Goal: Task Accomplishment & Management: Complete application form

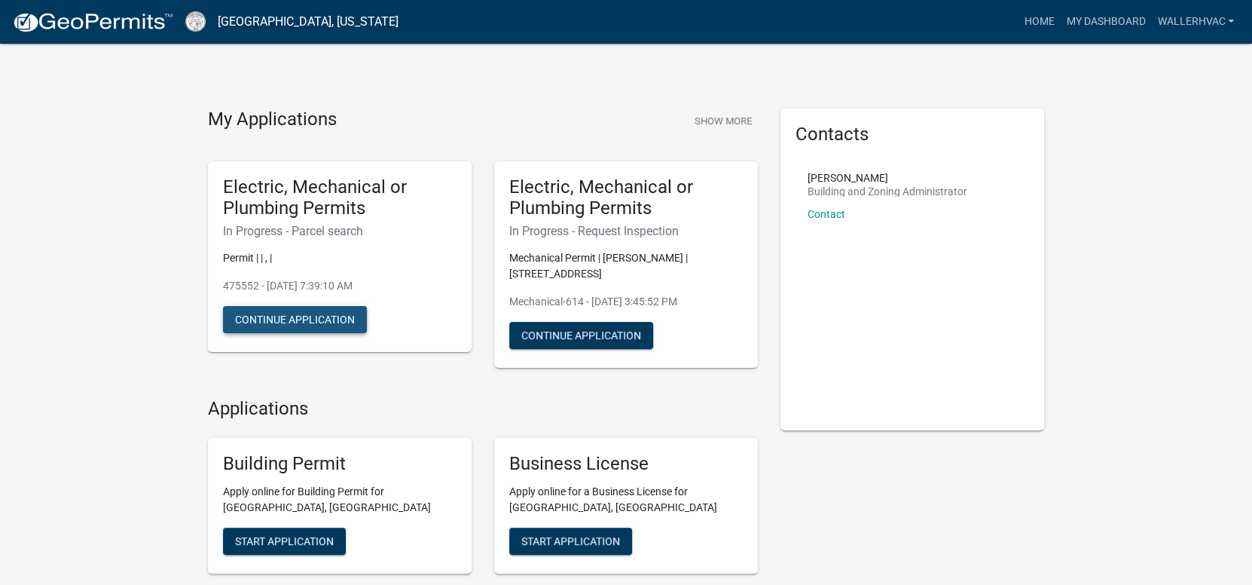
click at [319, 316] on button "Continue Application" at bounding box center [295, 319] width 144 height 27
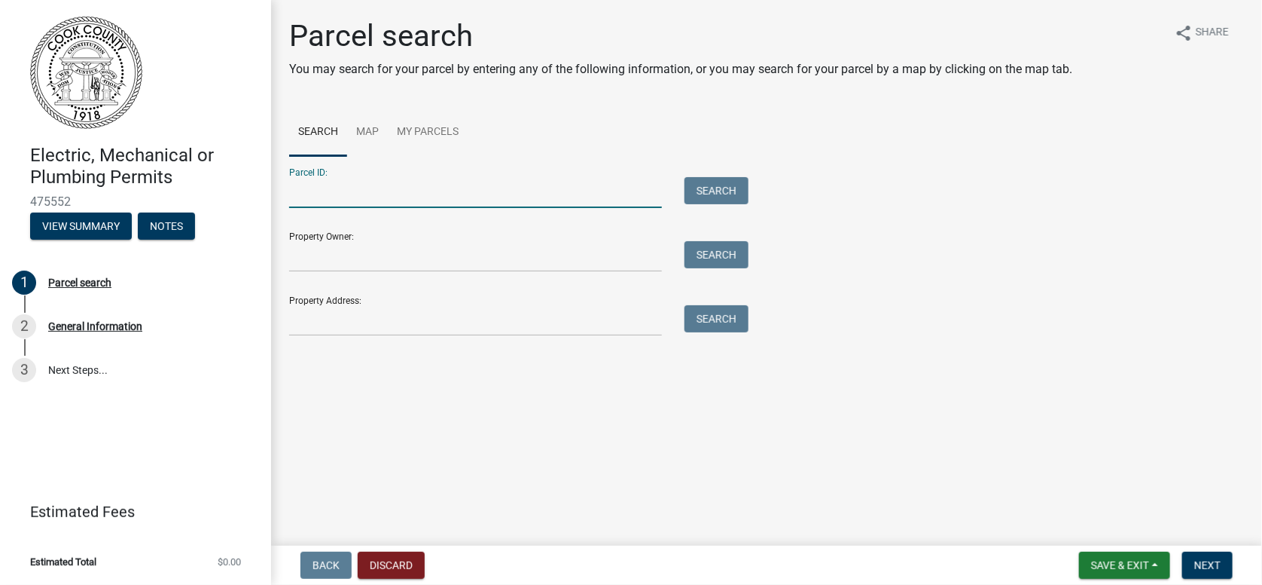
paste input "0038C 111"
type input "0038C 111"
click at [738, 179] on button "Search" at bounding box center [717, 190] width 64 height 27
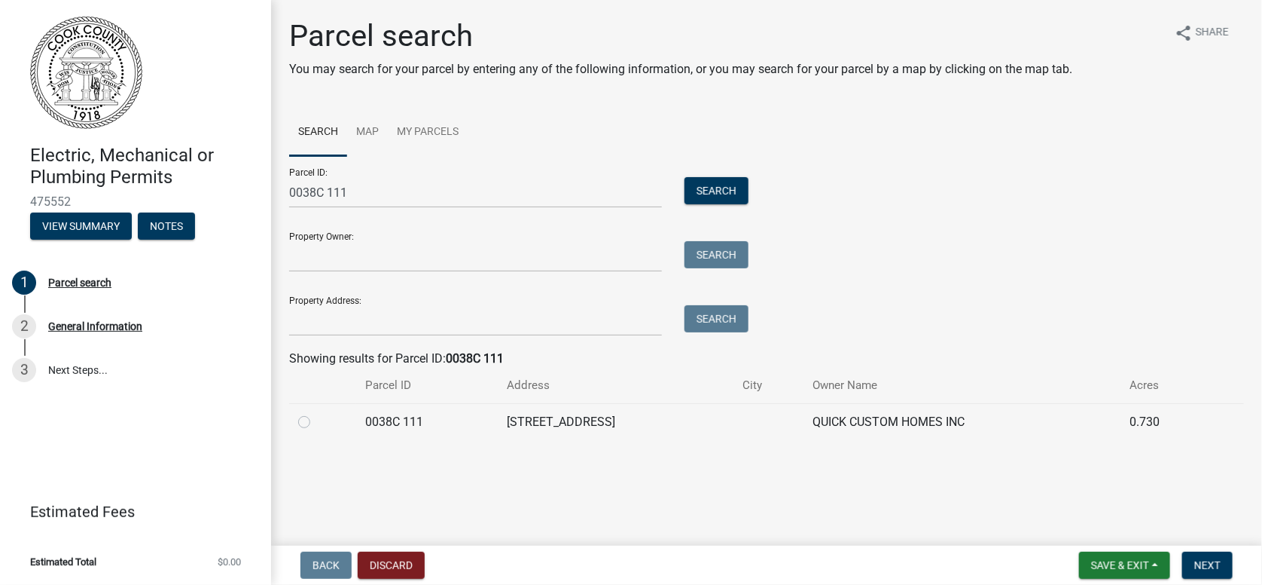
click at [316, 413] on label at bounding box center [316, 413] width 0 height 0
click at [316, 423] on 111 "radio" at bounding box center [321, 418] width 10 height 10
radio 111 "true"
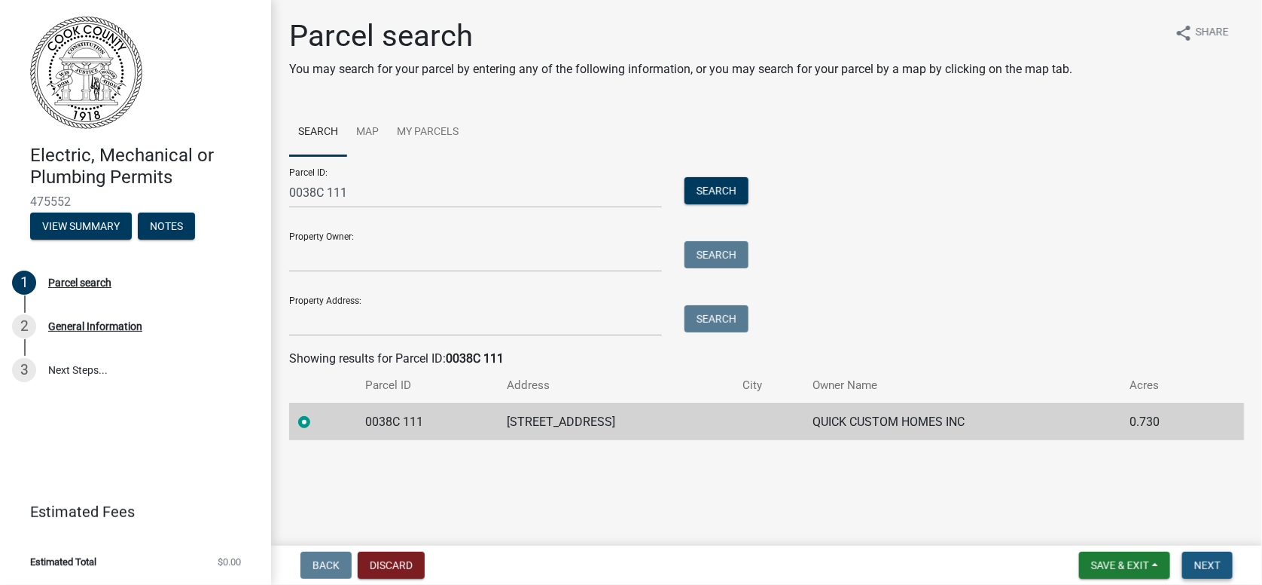
click at [1203, 565] on span "Next" at bounding box center [1208, 565] width 26 height 12
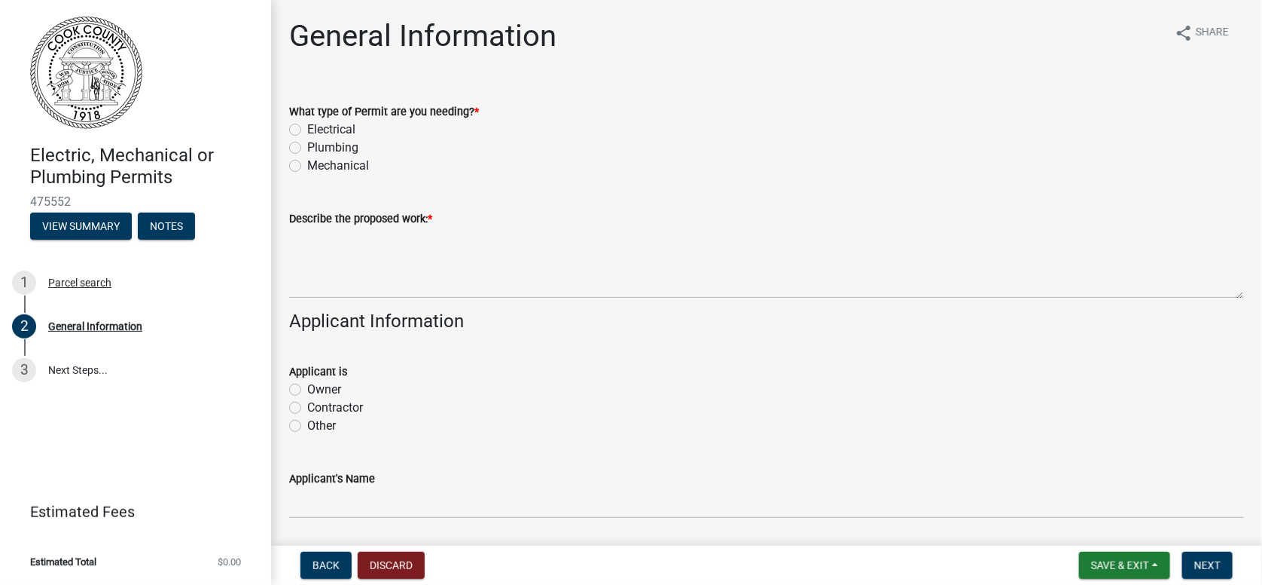
click at [307, 166] on label "Mechanical" at bounding box center [338, 166] width 62 height 18
click at [307, 166] on input "Mechanical" at bounding box center [312, 162] width 10 height 10
radio input "true"
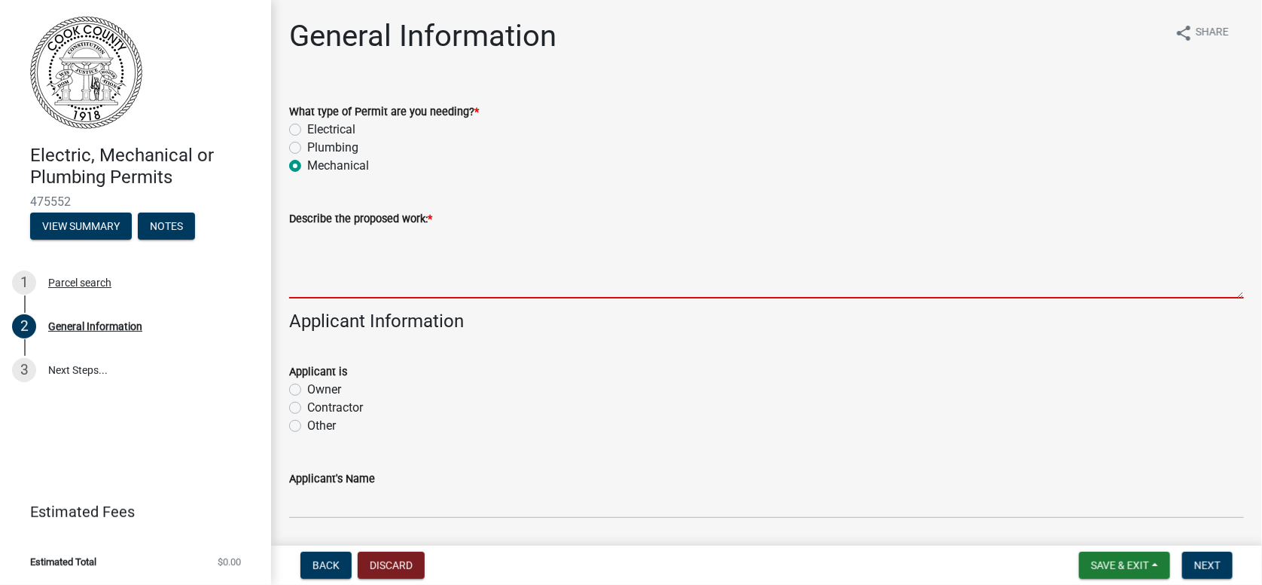
click at [311, 272] on textarea "Describe the proposed work: *" at bounding box center [766, 262] width 955 height 71
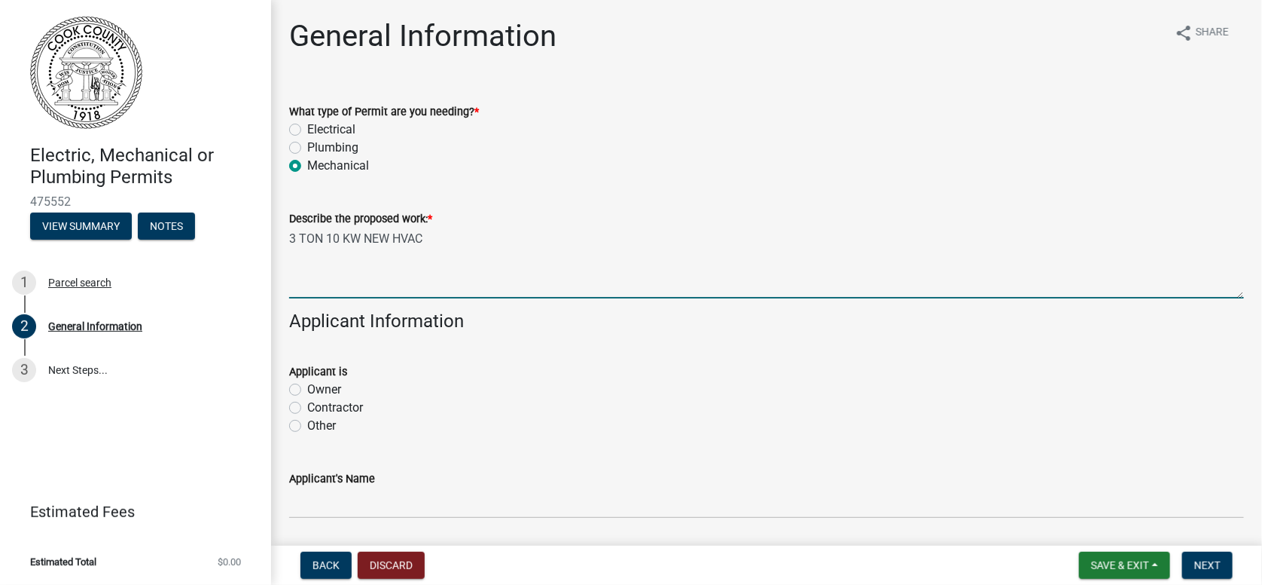
type textarea "3 TON 10 KW NEW HVAC"
click at [307, 408] on label "Contractor" at bounding box center [335, 407] width 56 height 18
click at [307, 408] on input "Contractor" at bounding box center [312, 403] width 10 height 10
radio input "true"
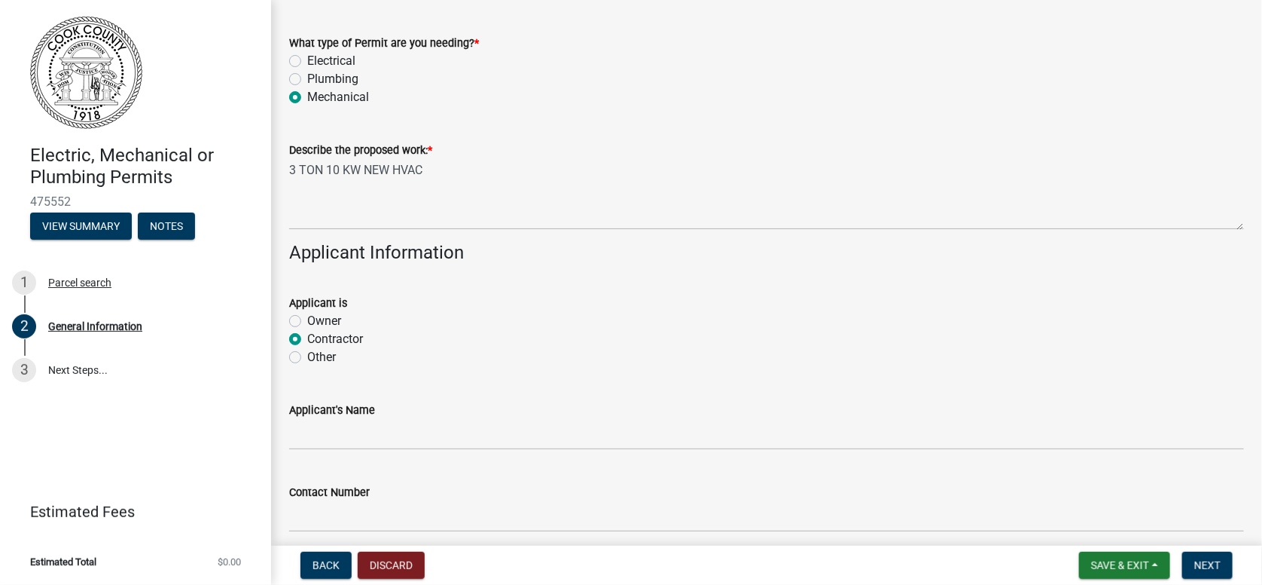
scroll to position [150, 0]
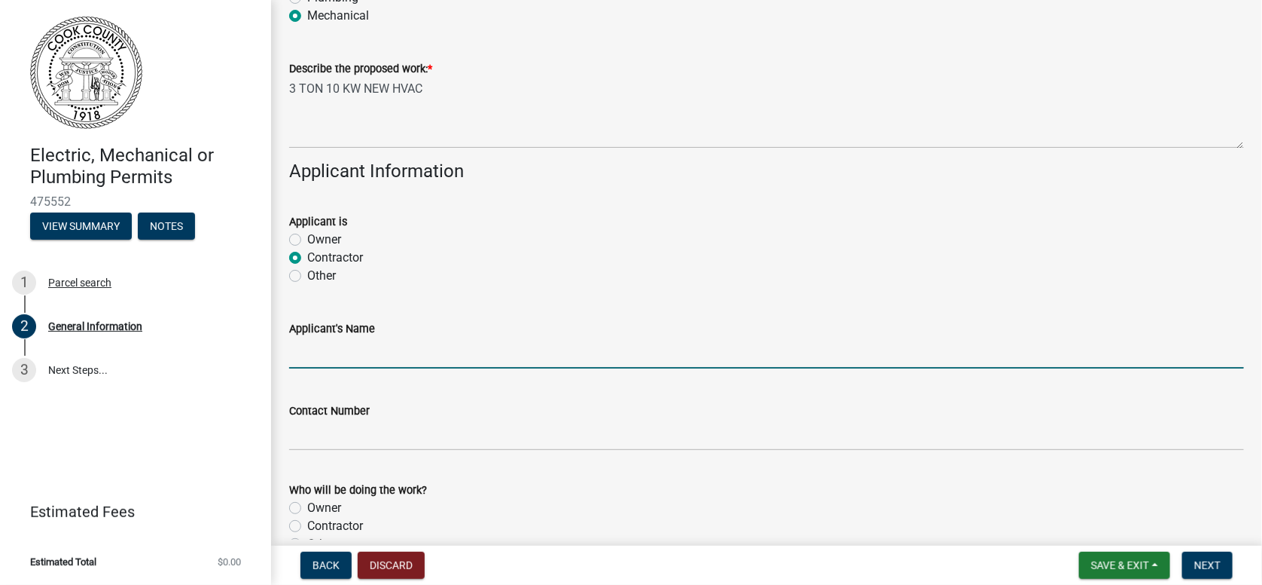
click at [377, 342] on input "Applicant's Name" at bounding box center [766, 352] width 955 height 31
type input "[PERSON_NAME]"
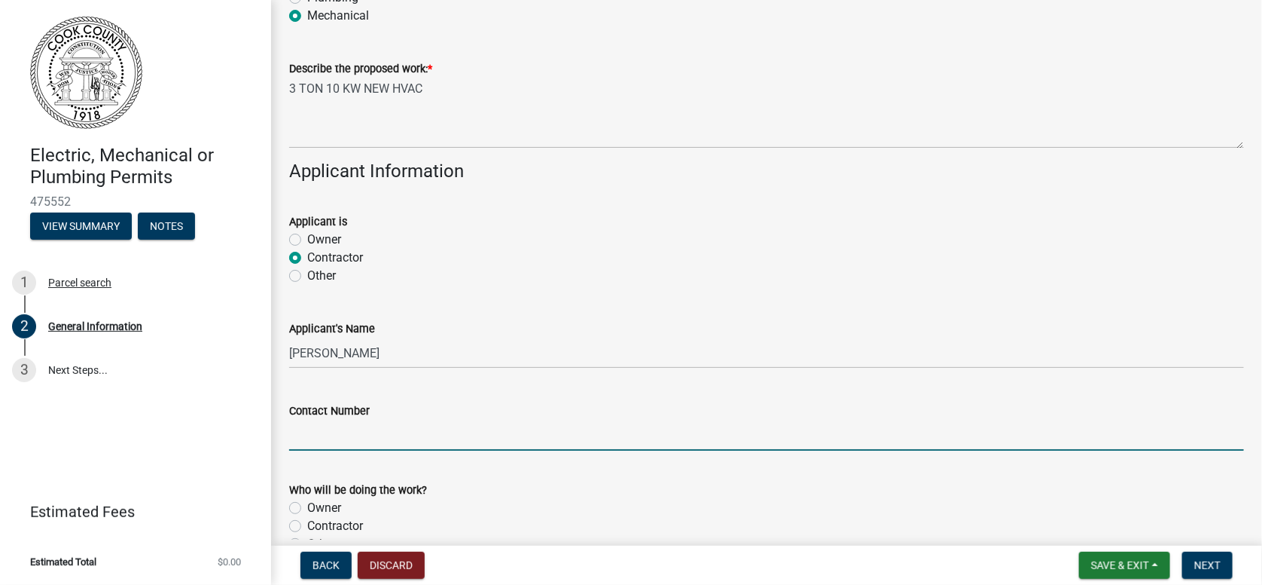
click at [412, 435] on input "Contact Number" at bounding box center [766, 435] width 955 height 31
type input "[PHONE_NUMBER]"
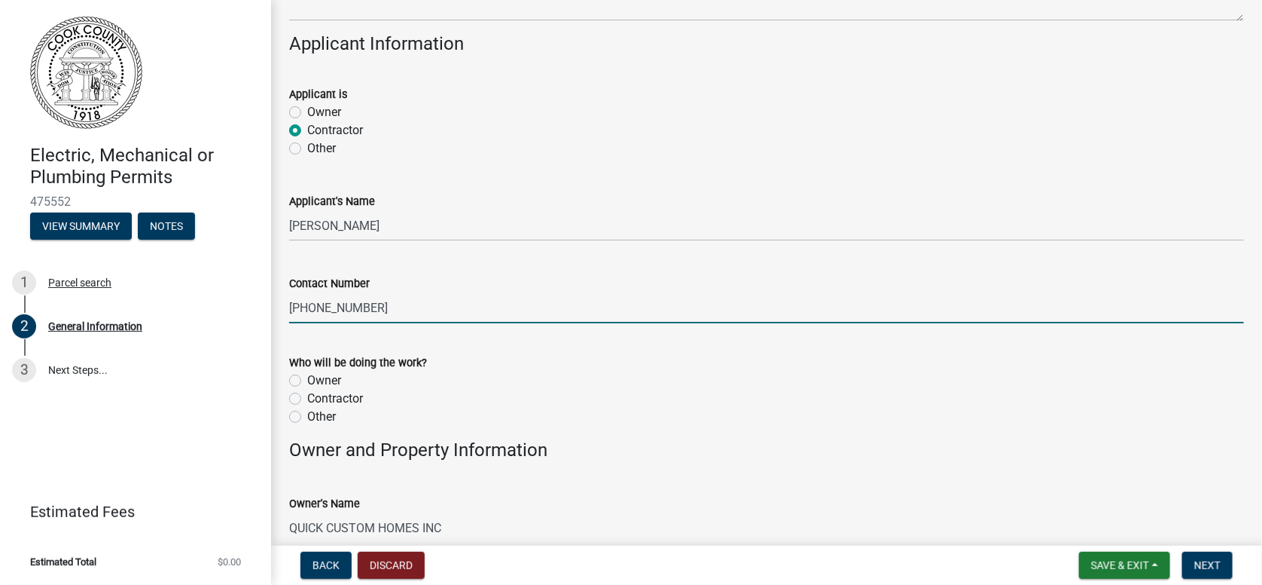
scroll to position [301, 0]
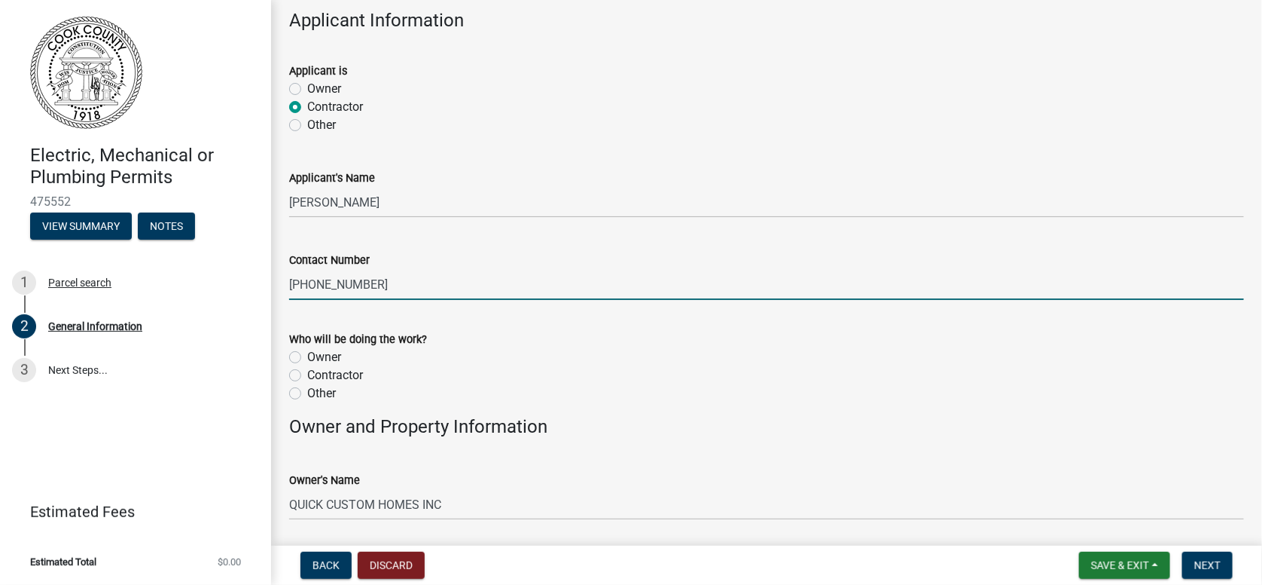
click at [307, 369] on label "Contractor" at bounding box center [335, 375] width 56 height 18
click at [307, 369] on input "Contractor" at bounding box center [312, 371] width 10 height 10
radio input "true"
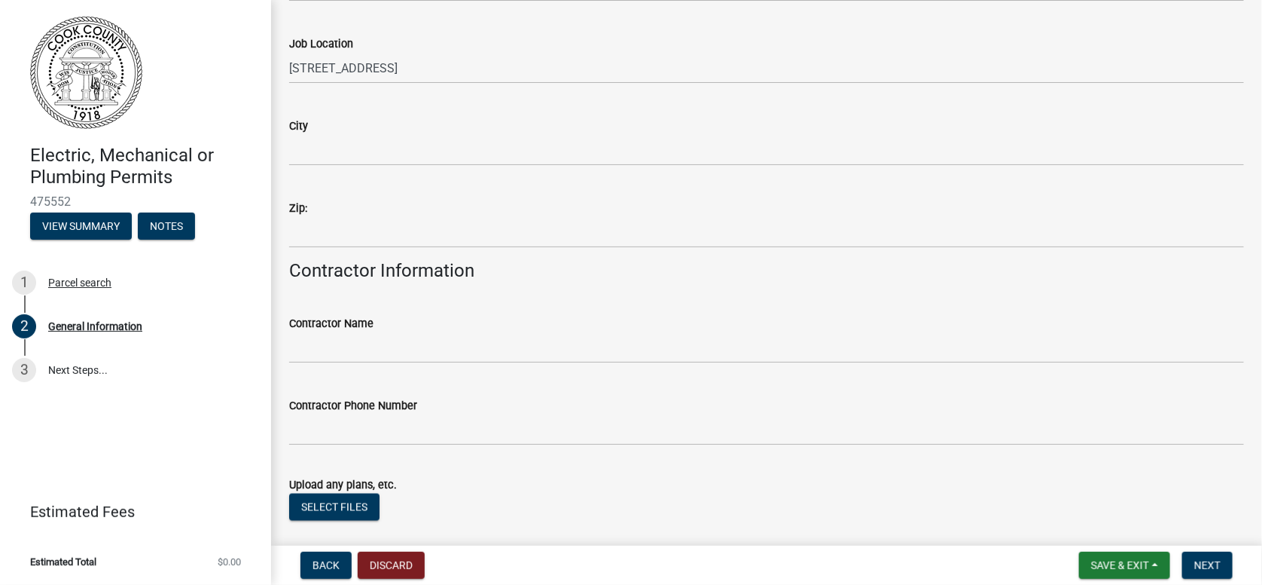
scroll to position [904, 0]
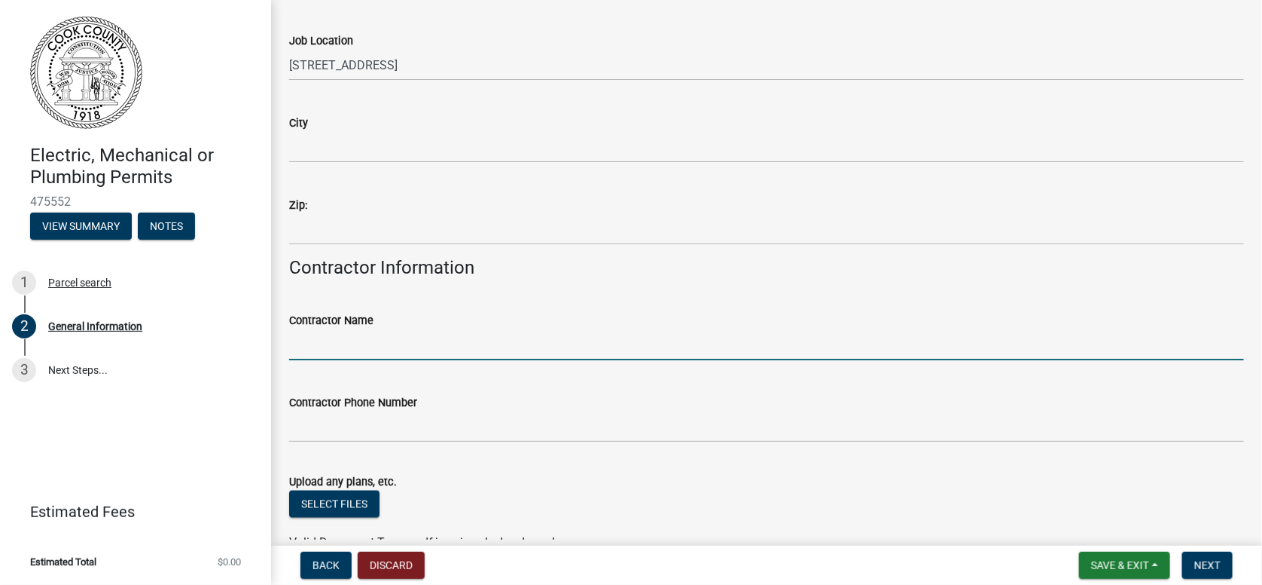
click at [315, 334] on input "Contractor Name" at bounding box center [766, 344] width 955 height 31
type input "[PERSON_NAME] Heating & Air Cond"
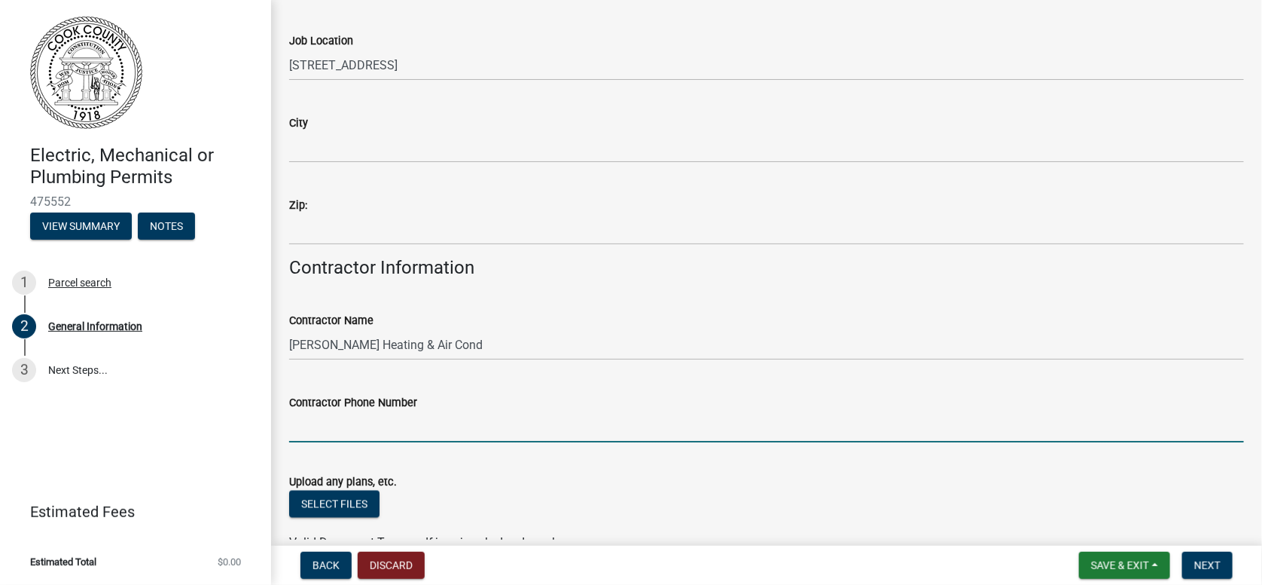
click at [315, 435] on input "Contractor Phone Number" at bounding box center [766, 426] width 955 height 31
type input "[PHONE_NUMBER]"
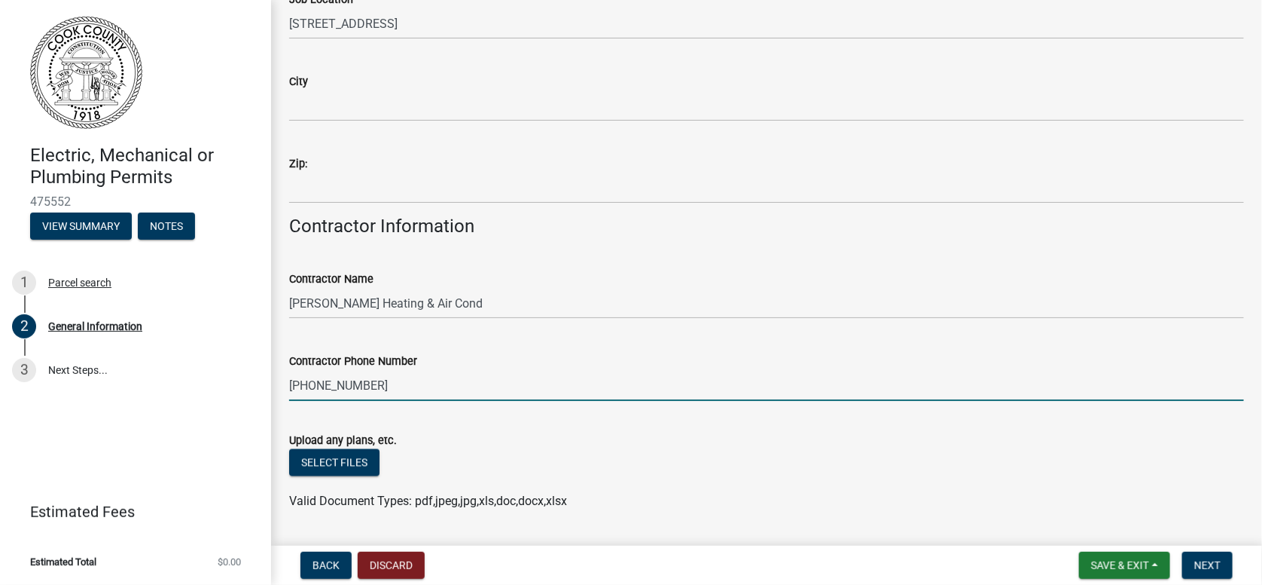
scroll to position [988, 0]
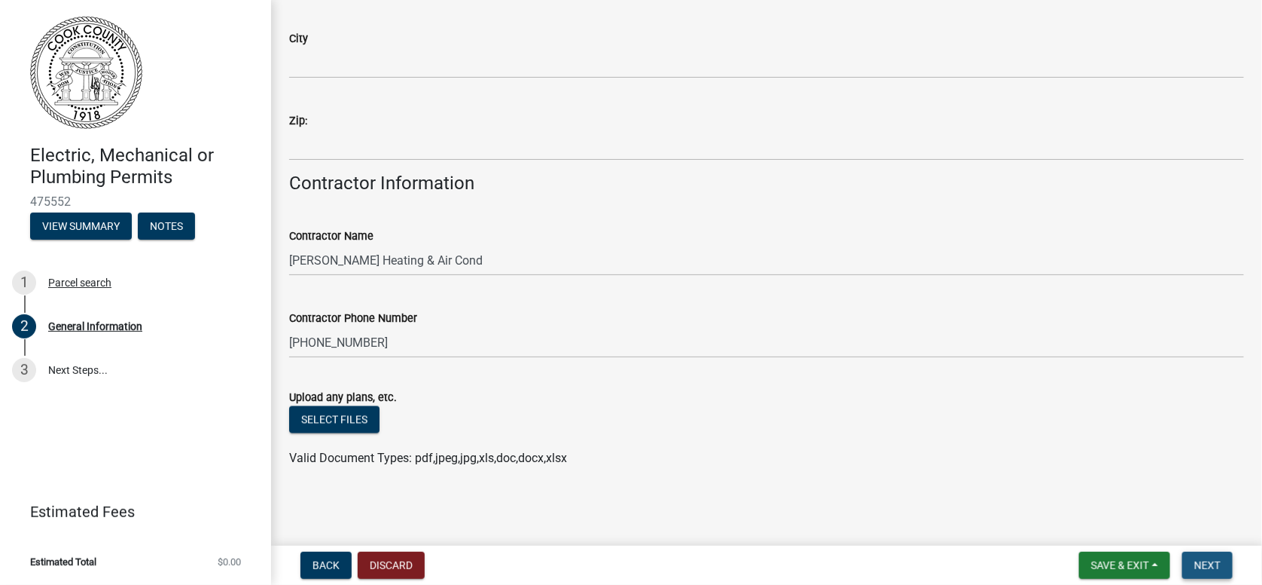
click at [1210, 559] on span "Next" at bounding box center [1208, 565] width 26 height 12
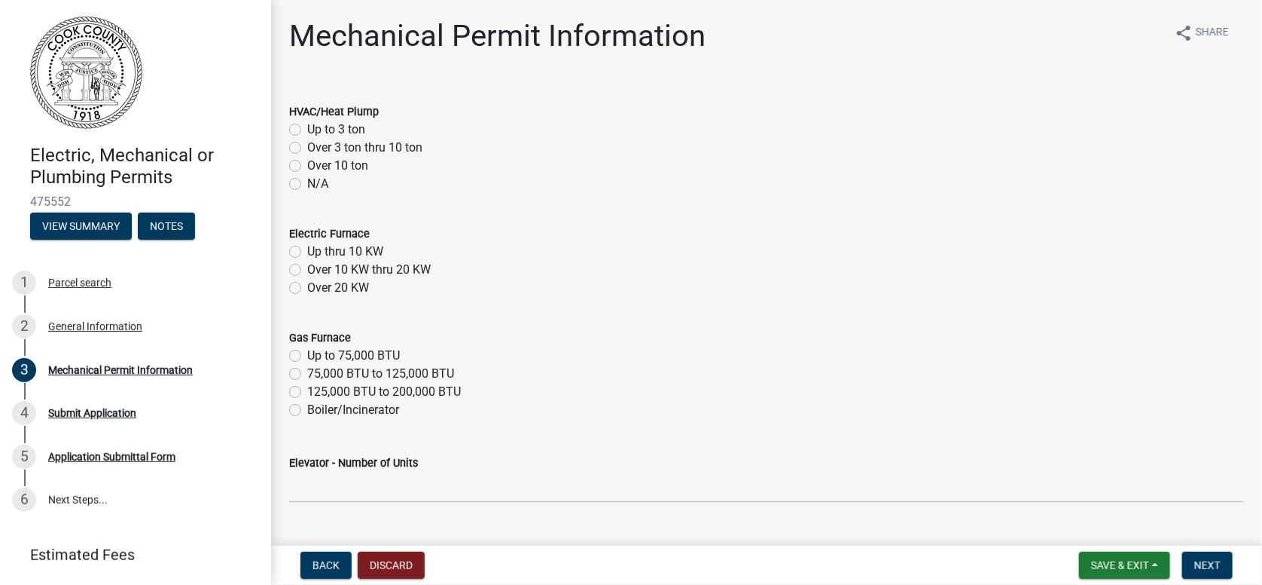
click at [307, 127] on label "Up to 3 ton" at bounding box center [336, 130] width 58 height 18
click at [307, 127] on input "Up to 3 ton" at bounding box center [312, 126] width 10 height 10
radio input "true"
click at [307, 252] on label "Up thru 10 KW" at bounding box center [345, 252] width 76 height 18
click at [307, 252] on input "Up thru 10 KW" at bounding box center [312, 248] width 10 height 10
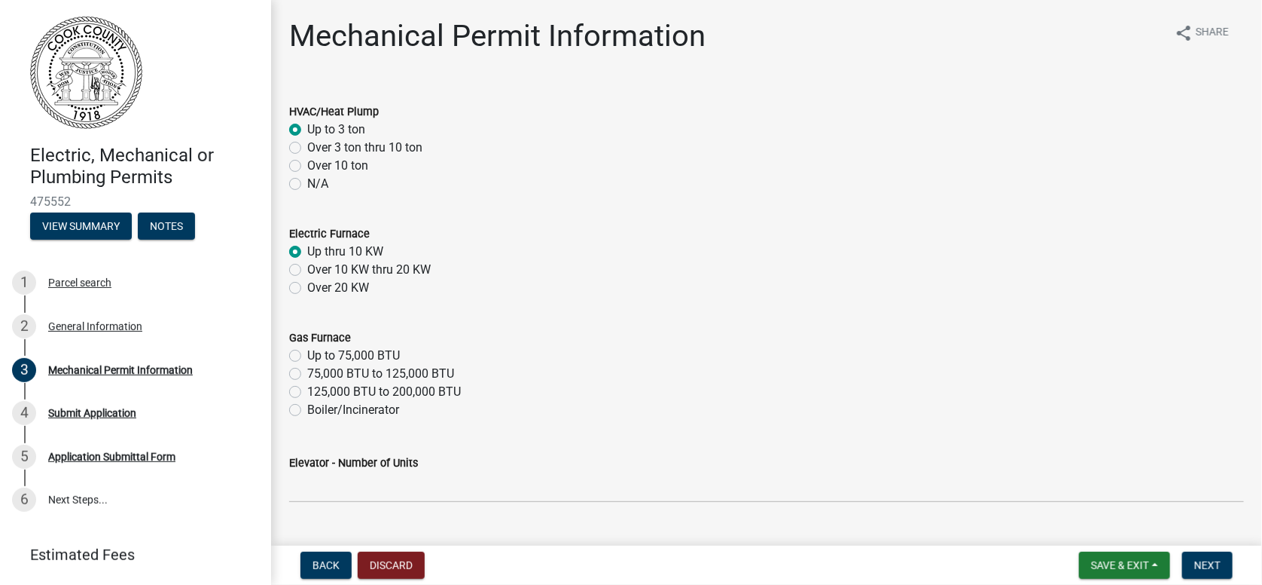
radio input "true"
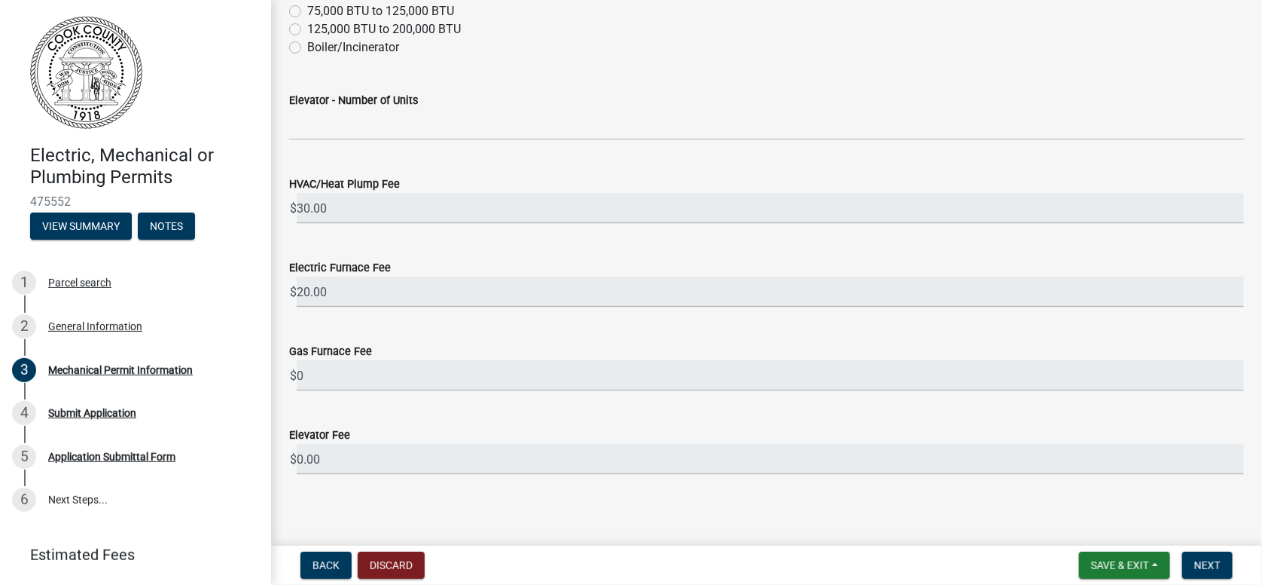
scroll to position [370, 0]
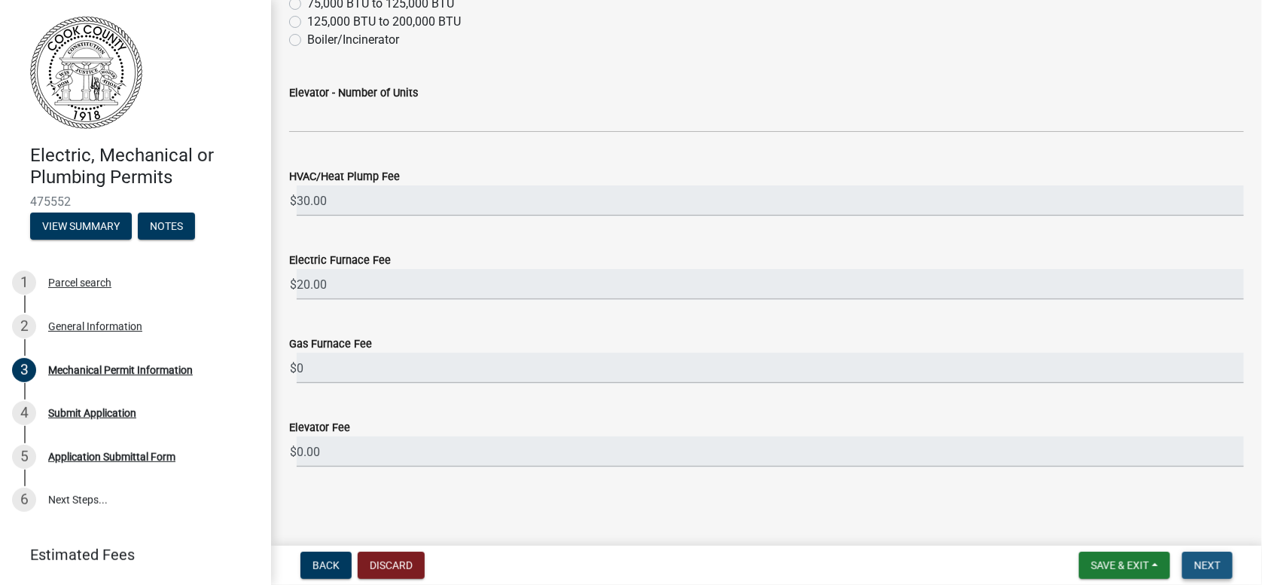
click at [1219, 562] on span "Next" at bounding box center [1208, 565] width 26 height 12
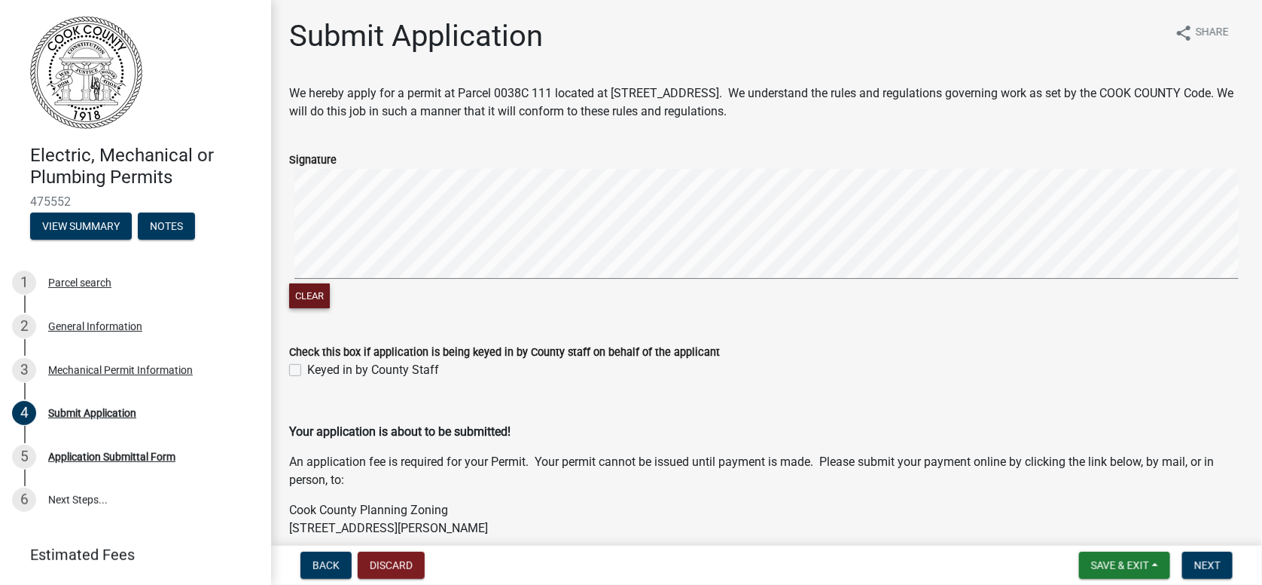
drag, startPoint x: 307, startPoint y: 297, endPoint x: 294, endPoint y: 291, distance: 14.2
click at [305, 296] on button "Clear" at bounding box center [309, 295] width 41 height 25
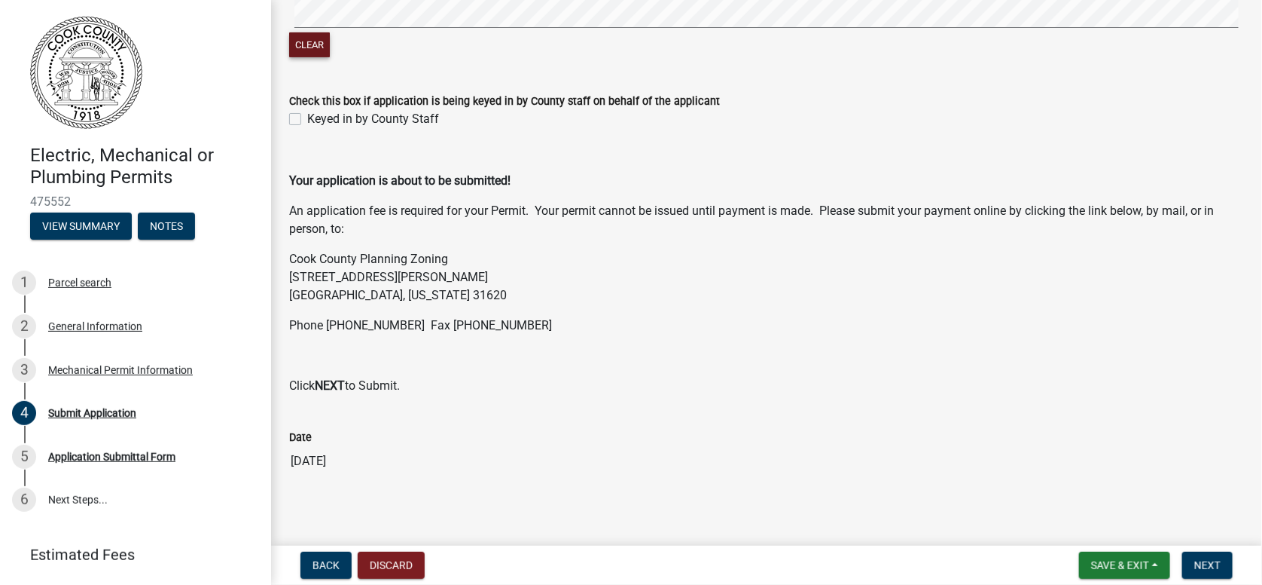
scroll to position [258, 0]
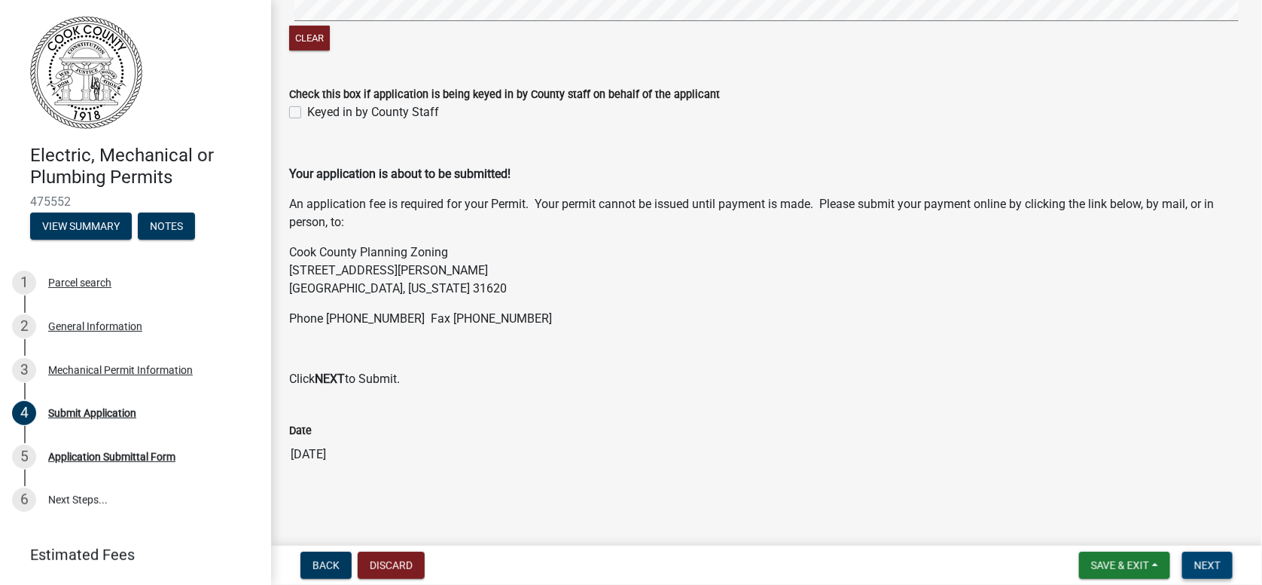
click at [1207, 563] on span "Next" at bounding box center [1208, 565] width 26 height 12
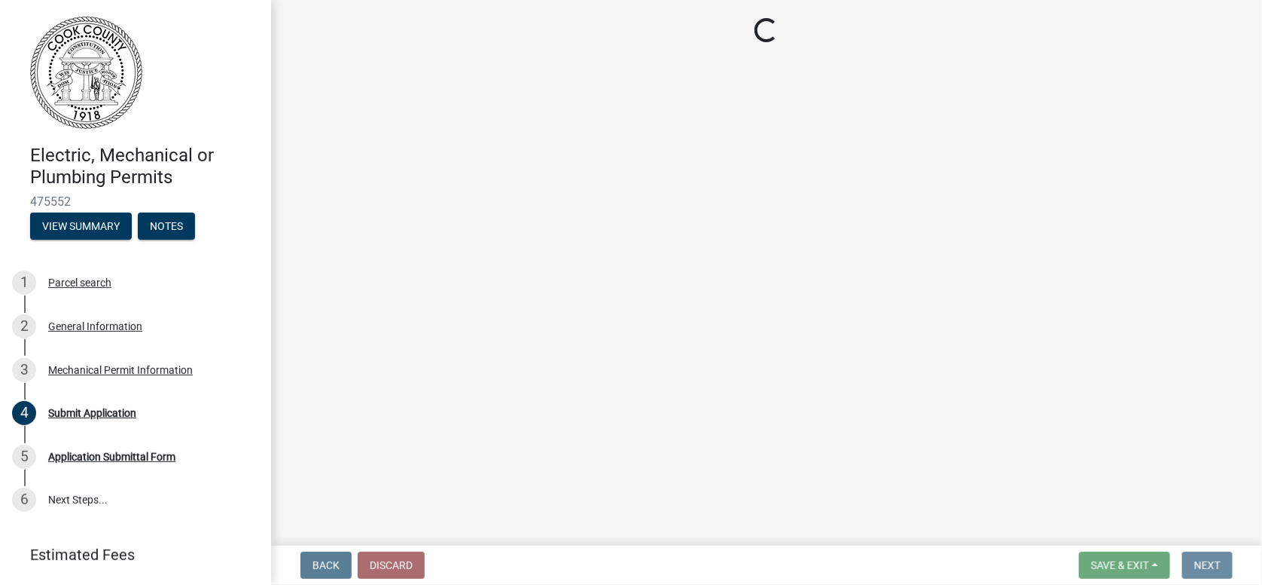
scroll to position [0, 0]
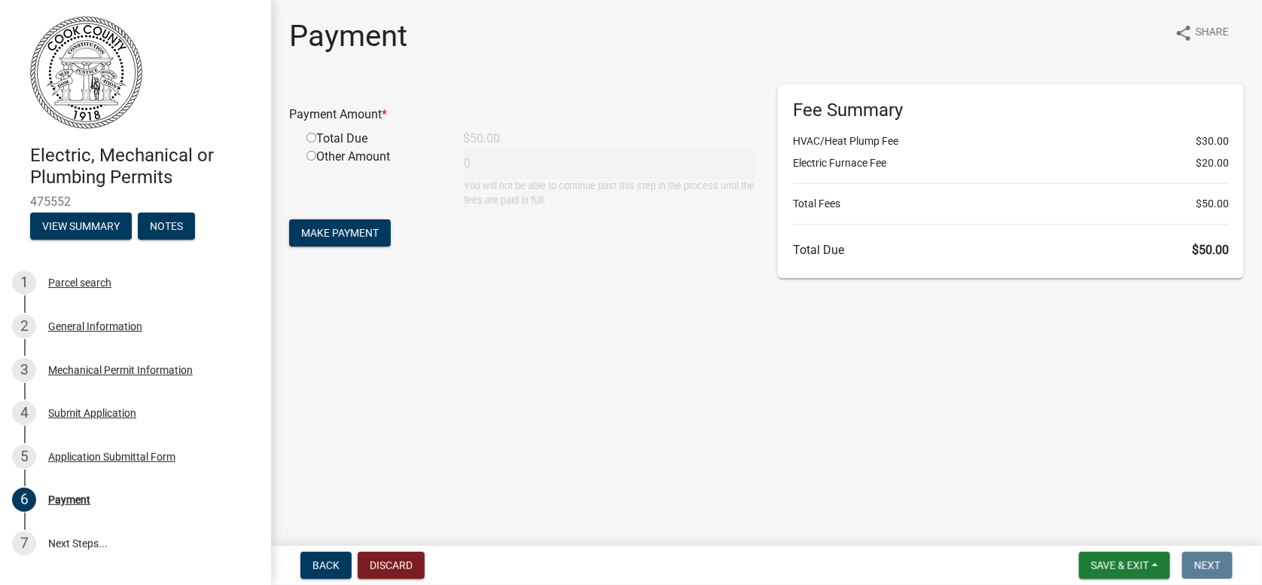
click at [313, 154] on input "radio" at bounding box center [312, 156] width 10 height 10
radio input "true"
click at [313, 154] on input "radio" at bounding box center [312, 156] width 10 height 10
click at [313, 136] on input "radio" at bounding box center [312, 138] width 10 height 10
radio input "true"
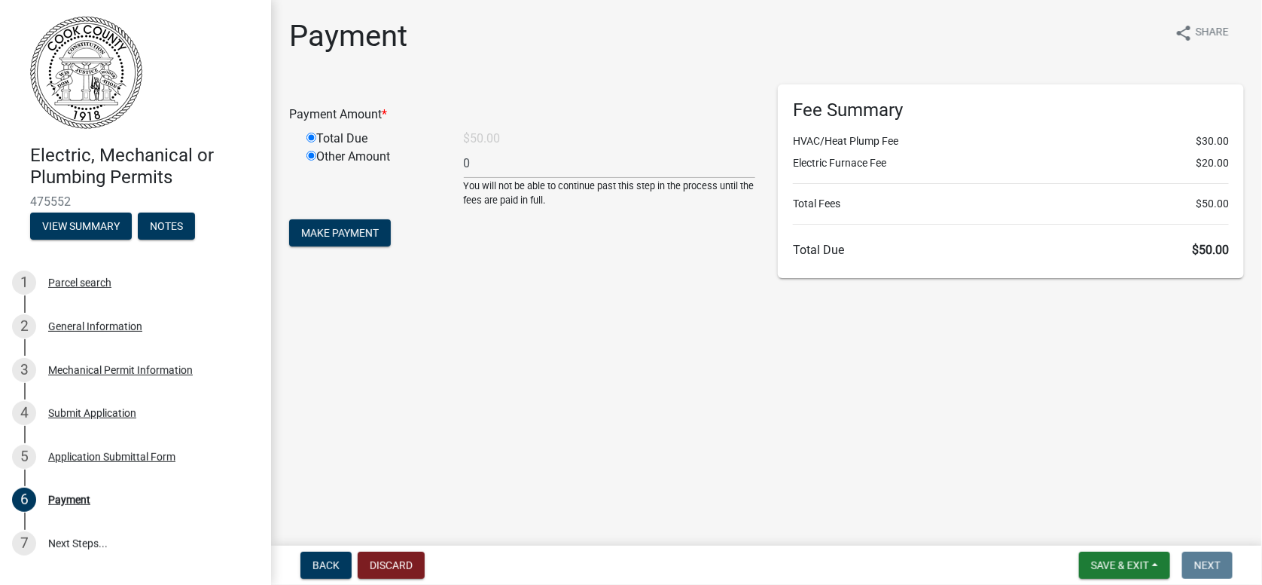
radio input "false"
type input "50"
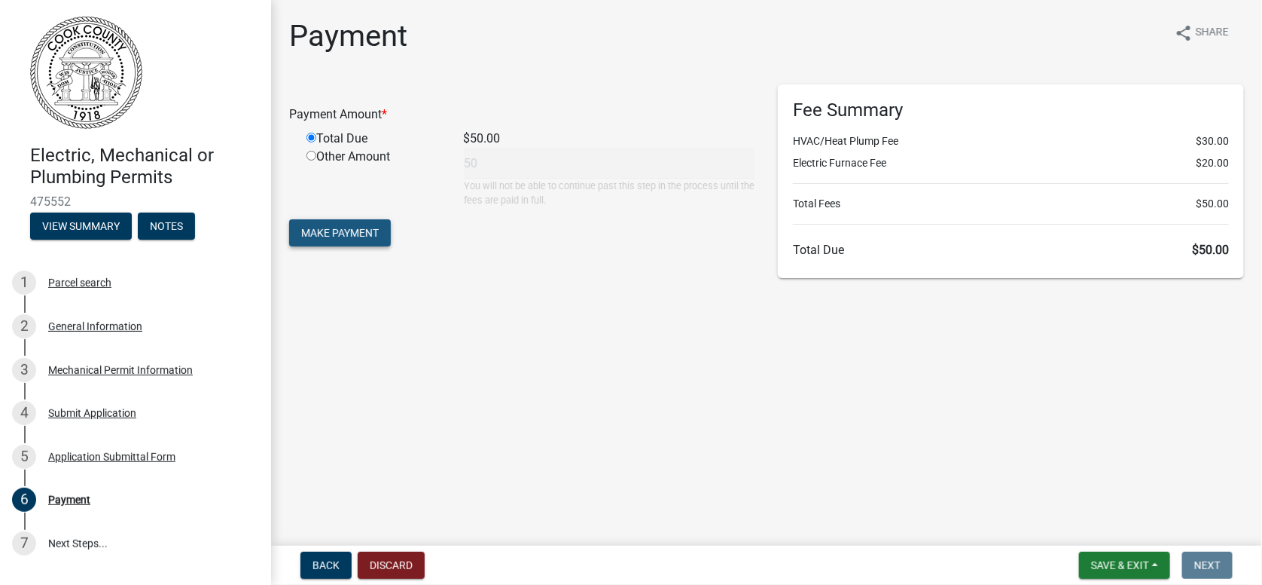
click at [337, 229] on span "Make Payment" at bounding box center [340, 233] width 78 height 12
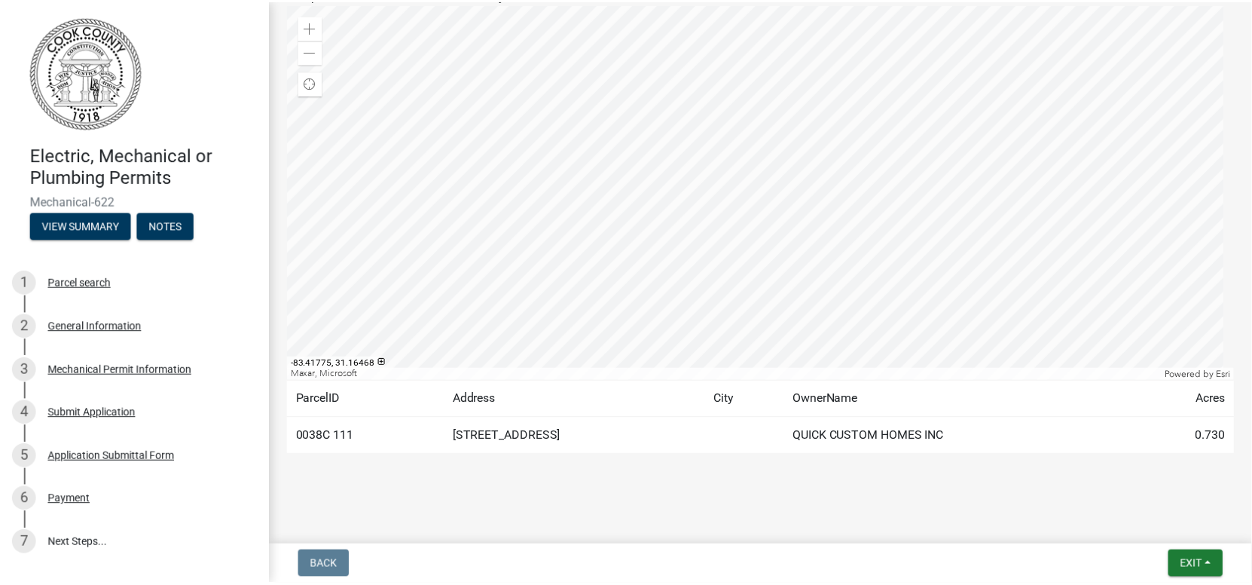
scroll to position [179, 0]
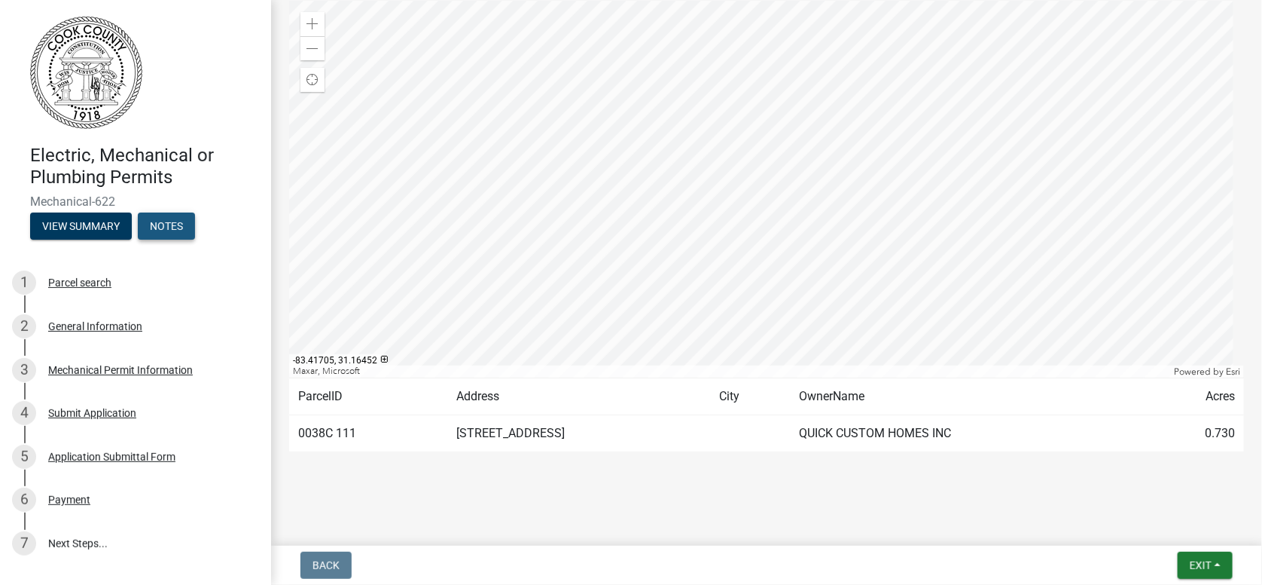
click at [173, 234] on button "Notes" at bounding box center [166, 225] width 57 height 27
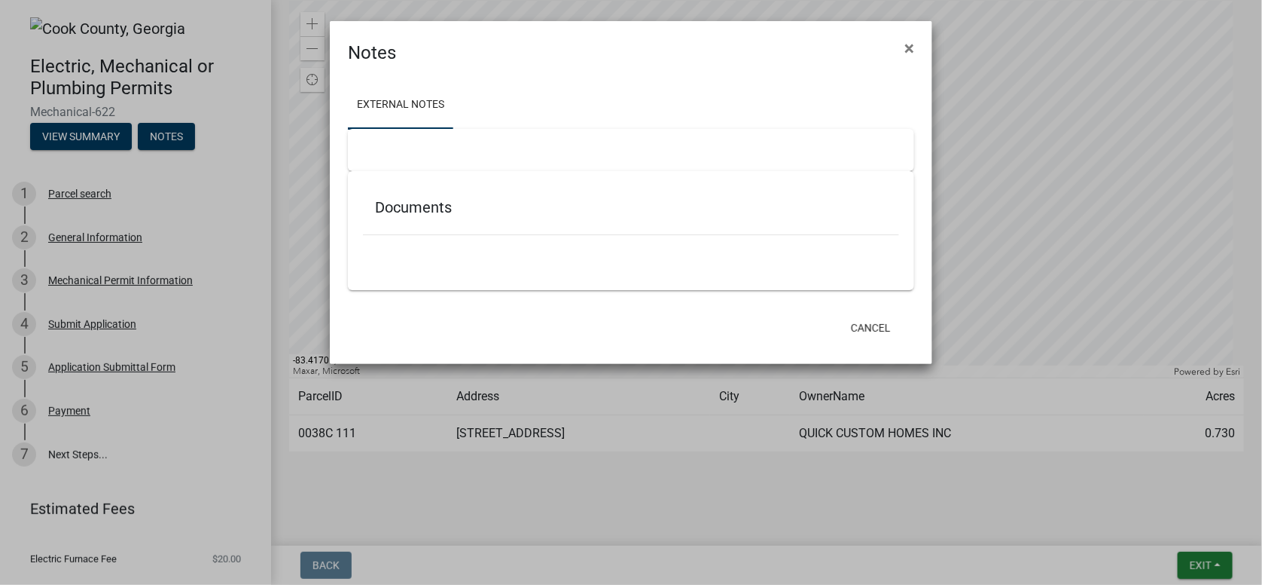
click at [371, 148] on div at bounding box center [631, 150] width 566 height 42
click at [911, 41] on span "×" at bounding box center [910, 48] width 10 height 21
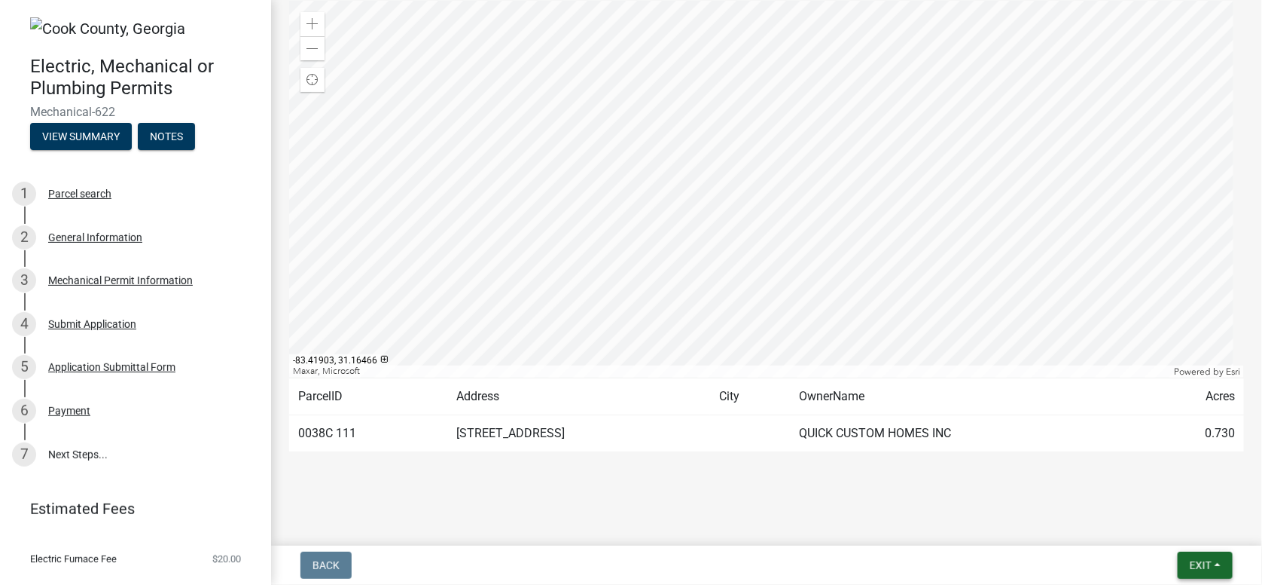
click at [1223, 561] on button "Exit" at bounding box center [1205, 564] width 55 height 27
click at [1154, 526] on button "Save & Exit" at bounding box center [1173, 526] width 121 height 36
